Goal: Information Seeking & Learning: Learn about a topic

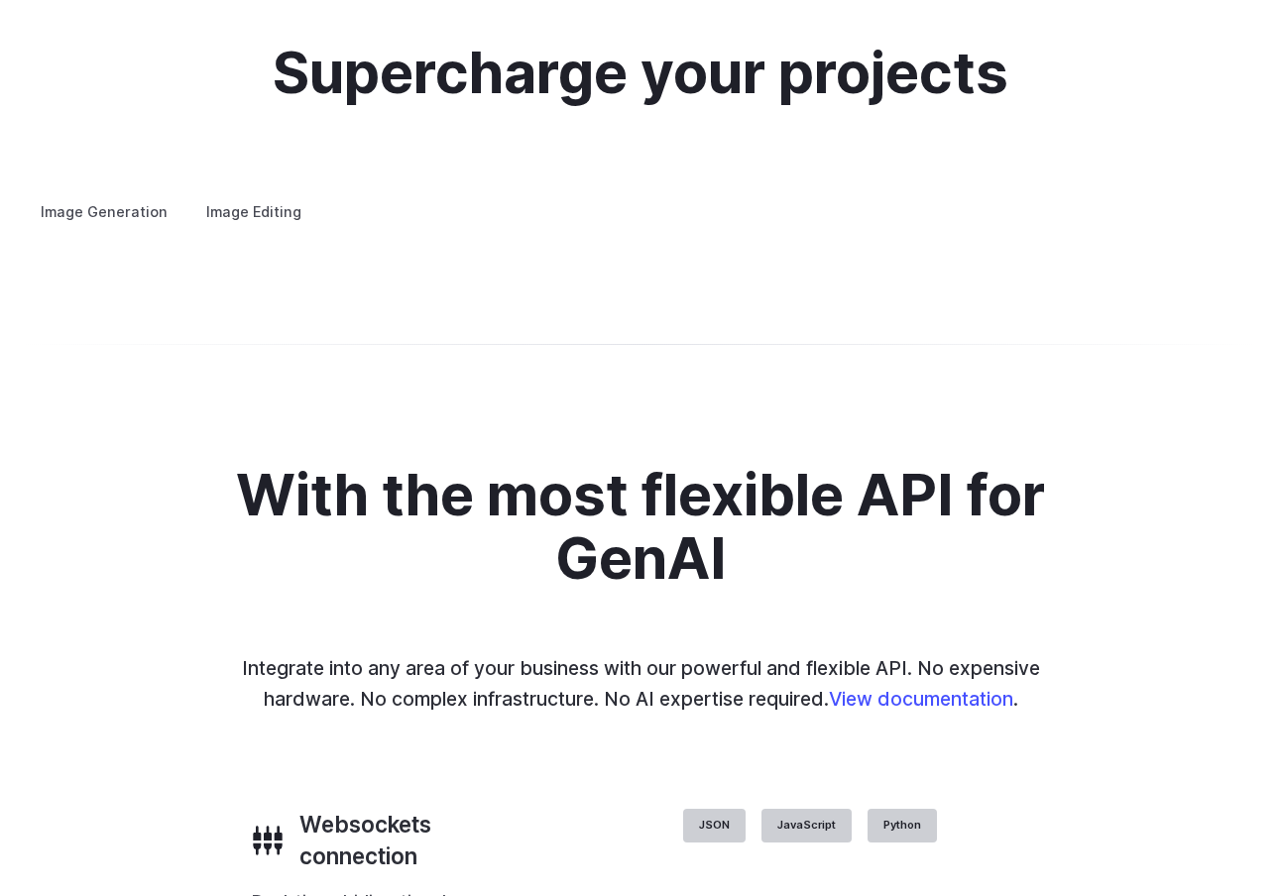
scroll to position [3765, 0]
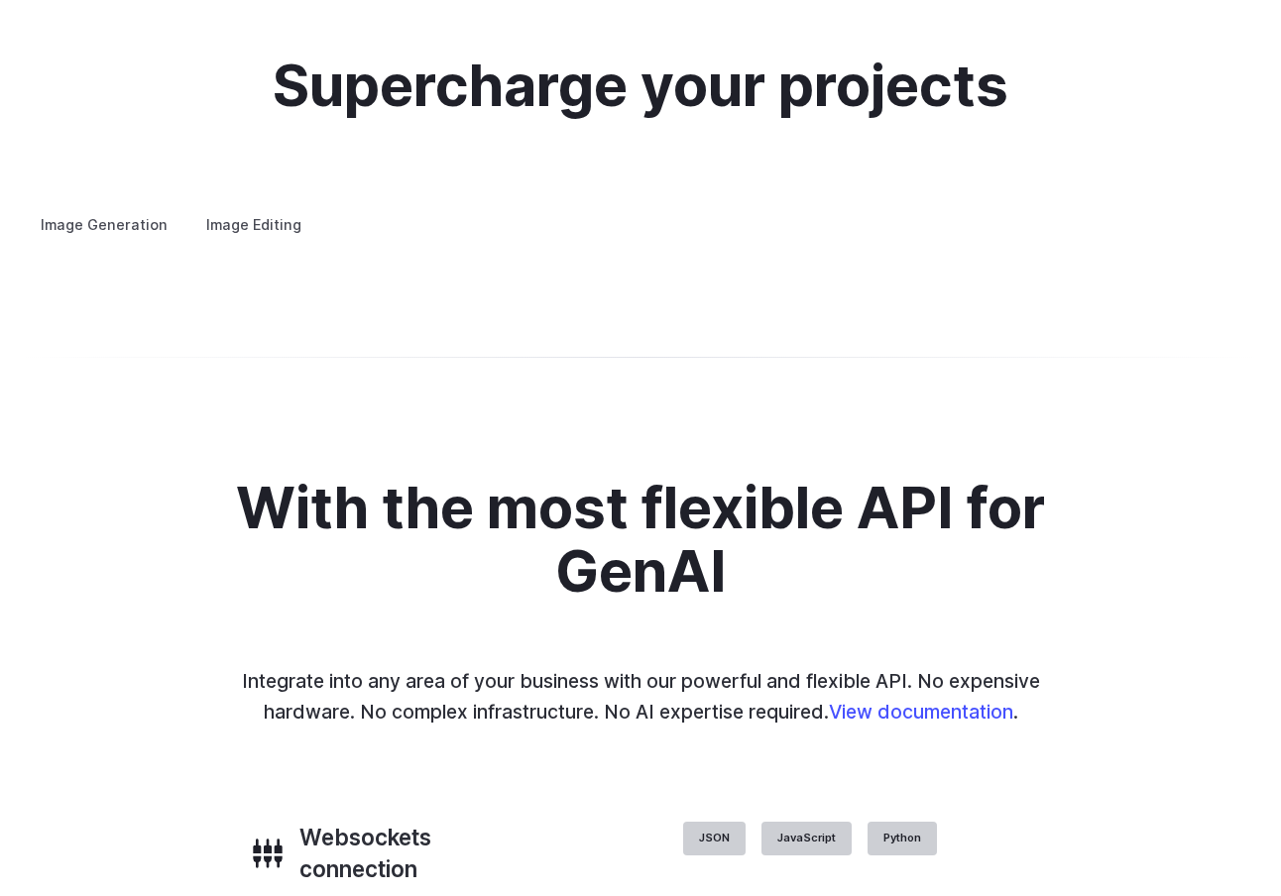
click at [232, 207] on label "Image Editing" at bounding box center [253, 224] width 129 height 35
click at [0, 0] on details "Inpainting Fill in missing or damaged parts of images seamlessly, restoring the…" at bounding box center [0, 0] width 0 height 0
click at [0, 0] on summary "Inpainting" at bounding box center [0, 0] width 0 height 0
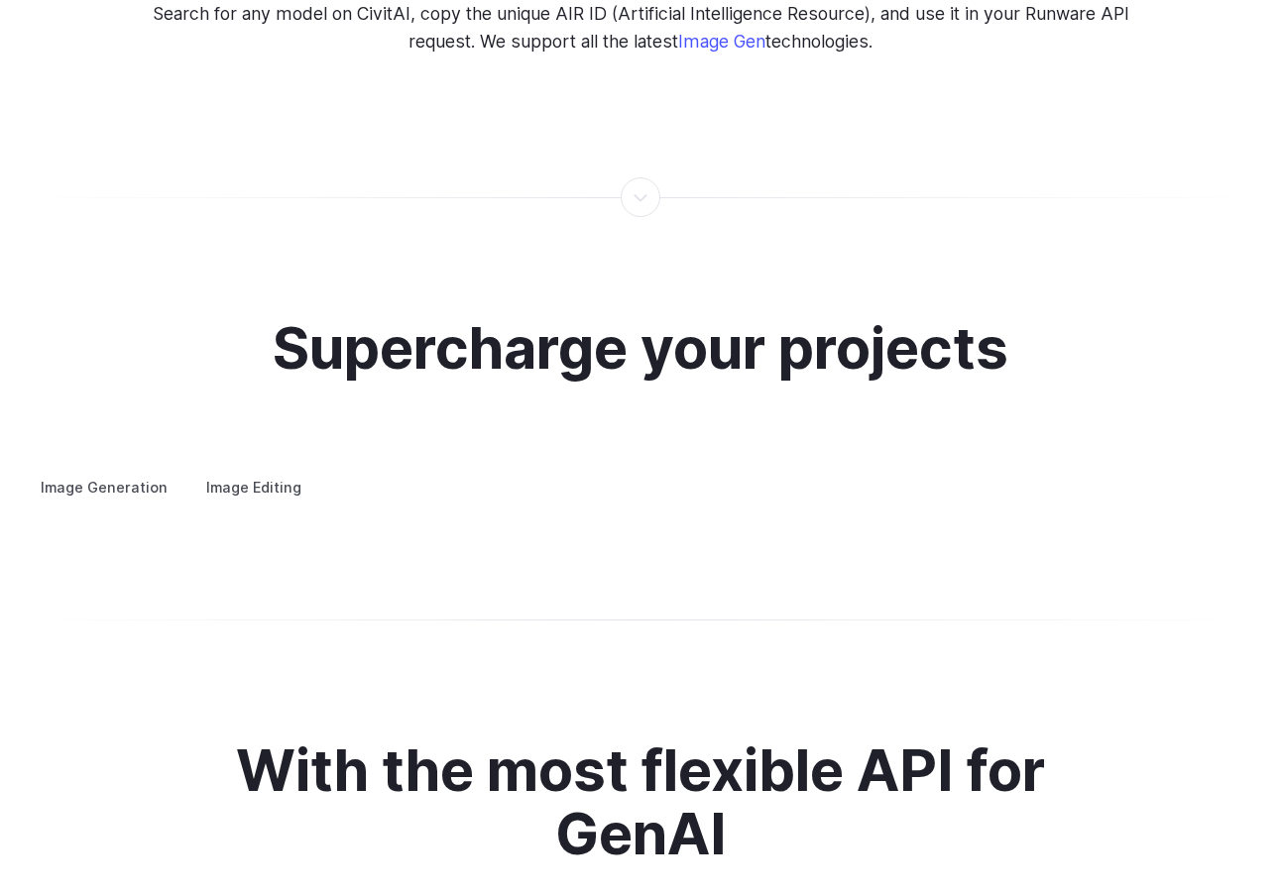
click at [0, 0] on summary "Outpainting" at bounding box center [0, 0] width 0 height 0
click at [0, 0] on summary "Upscaling" at bounding box center [0, 0] width 0 height 0
click at [0, 0] on summary "Background Removal" at bounding box center [0, 0] width 0 height 0
click at [120, 470] on label "Image Generation" at bounding box center [104, 487] width 161 height 35
click at [0, 0] on summary "Concept design" at bounding box center [0, 0] width 0 height 0
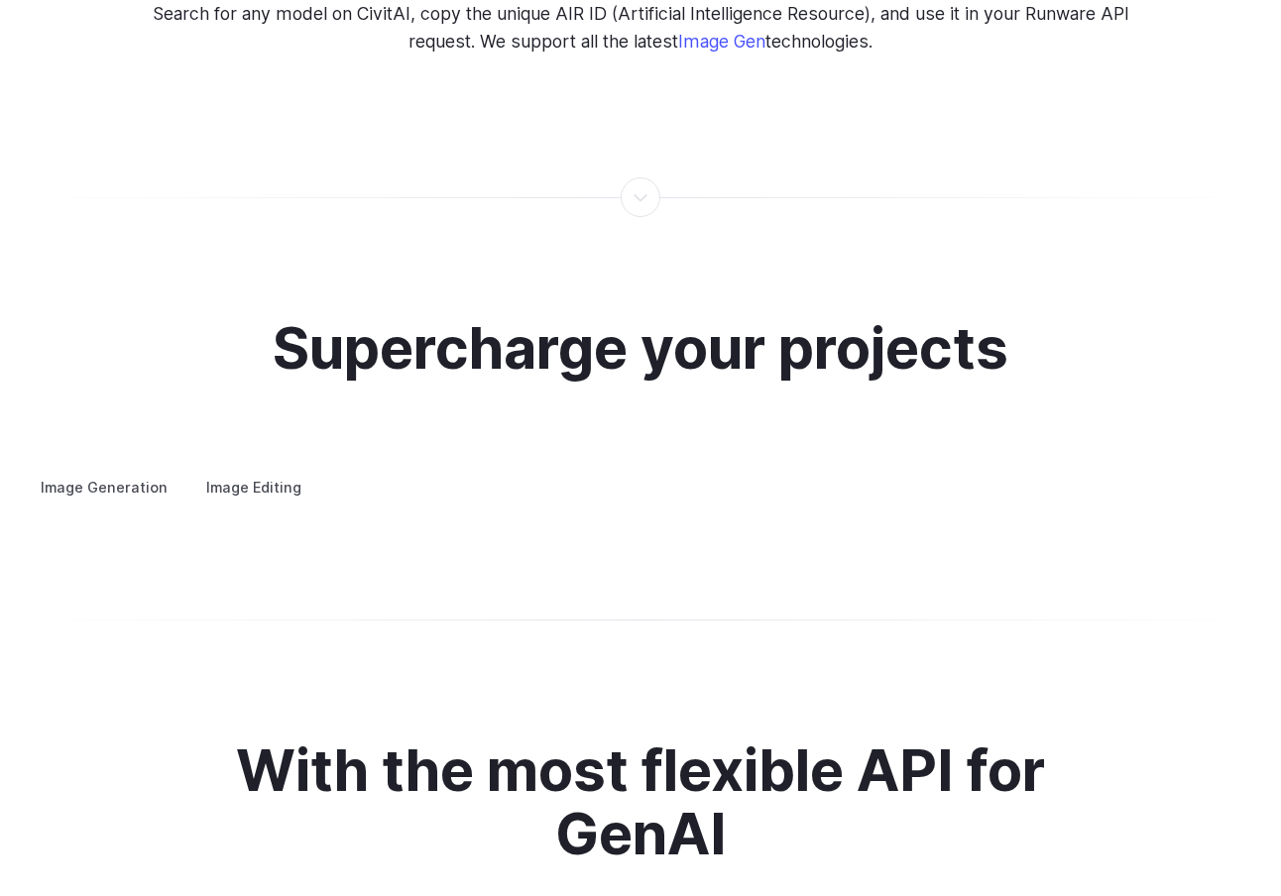
click at [0, 0] on summary "Creative styling" at bounding box center [0, 0] width 0 height 0
click at [0, 0] on summary "Architecture" at bounding box center [0, 0] width 0 height 0
click at [0, 0] on summary "Product design" at bounding box center [0, 0] width 0 height 0
click at [0, 0] on summary "Personalized assets" at bounding box center [0, 0] width 0 height 0
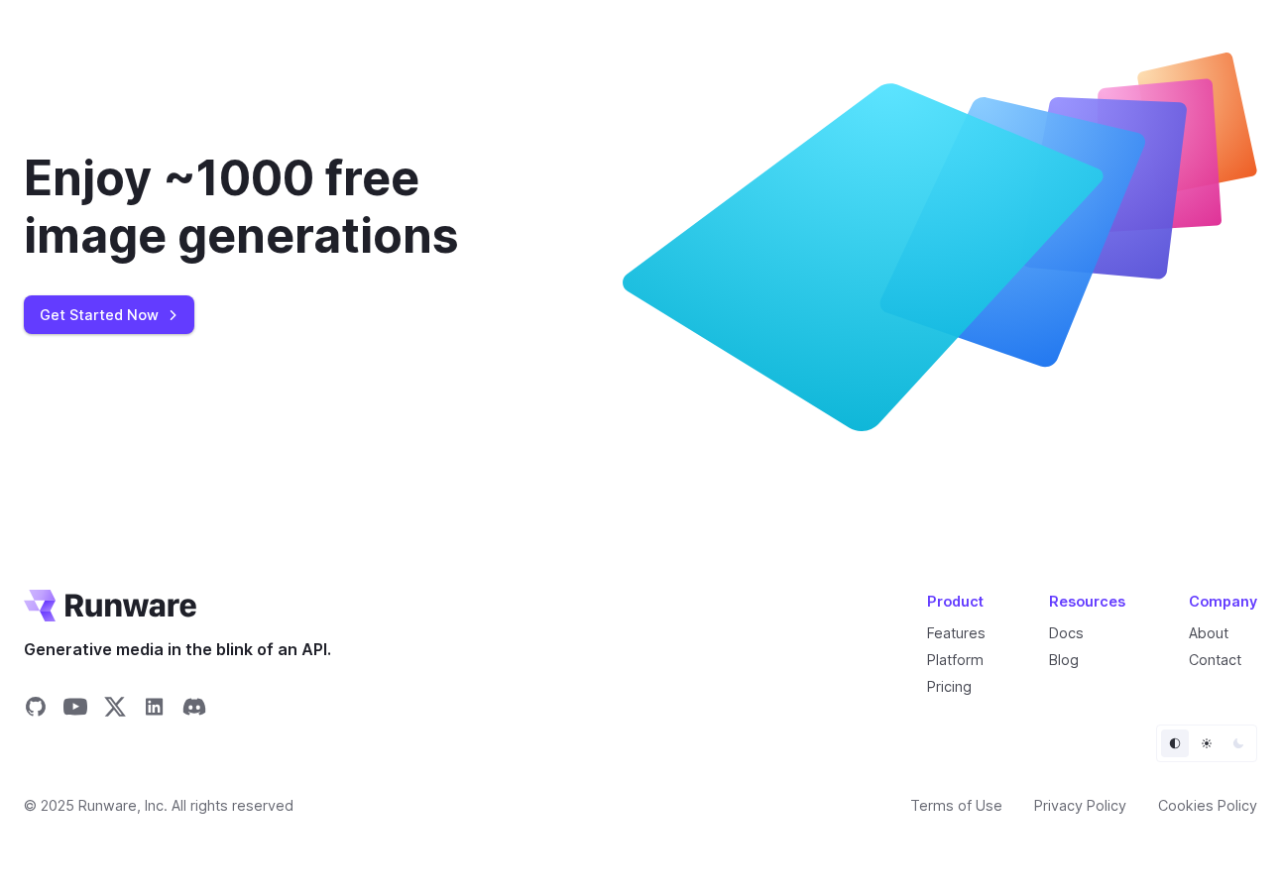
scroll to position [7249, 0]
click at [1202, 735] on button "Light" at bounding box center [1207, 744] width 28 height 28
click at [1245, 749] on button "Dark" at bounding box center [1238, 744] width 28 height 28
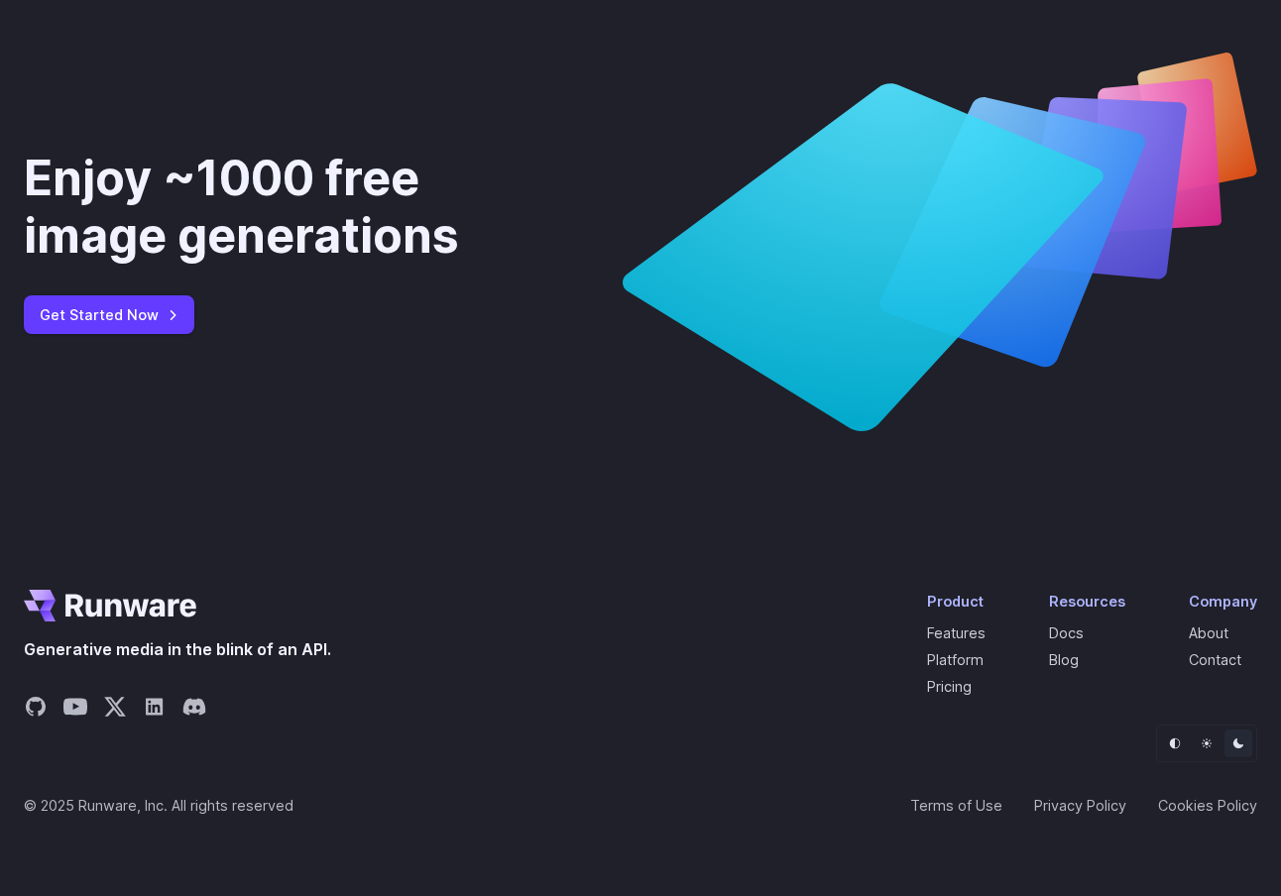
click at [1169, 740] on icon "Default" at bounding box center [1175, 744] width 12 height 12
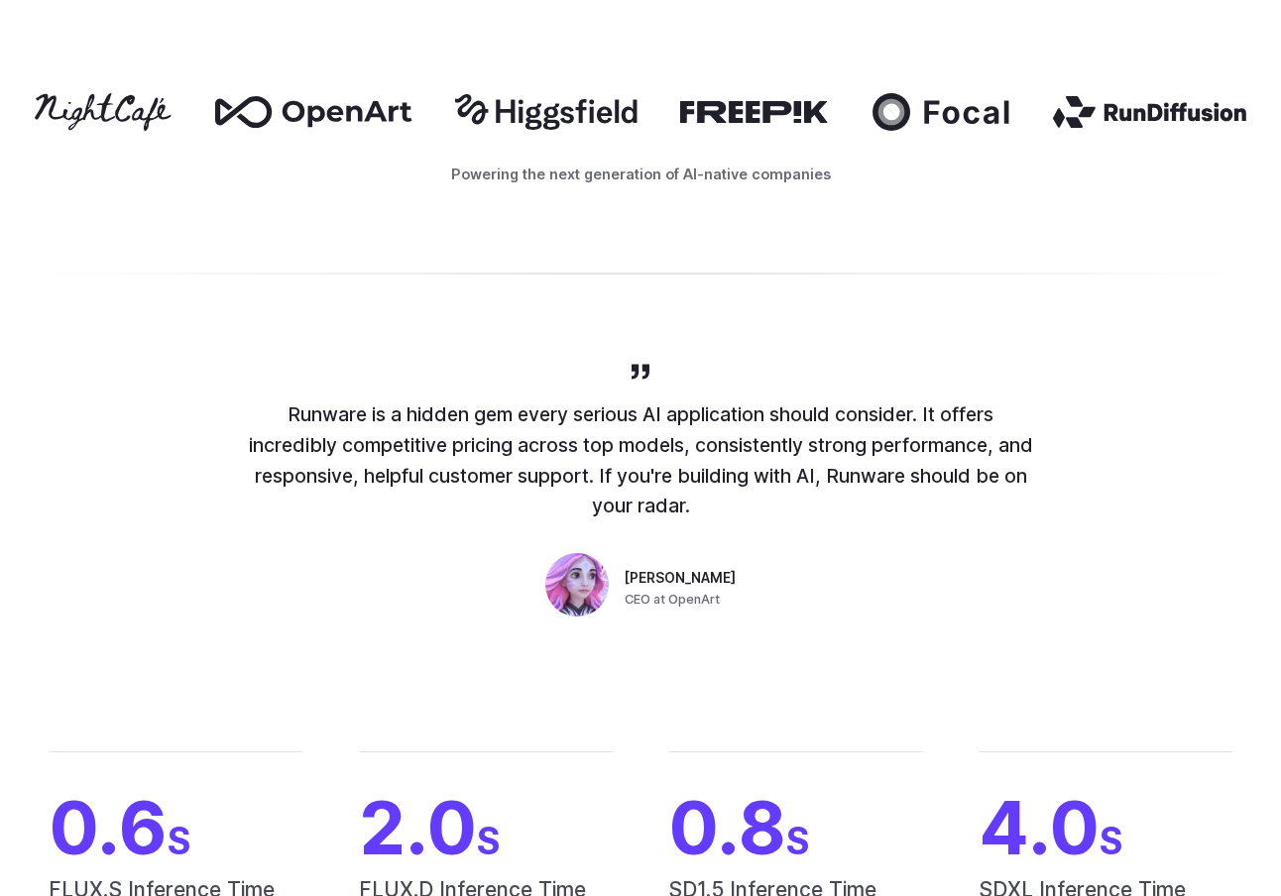
scroll to position [0, 0]
